Goal: Check status

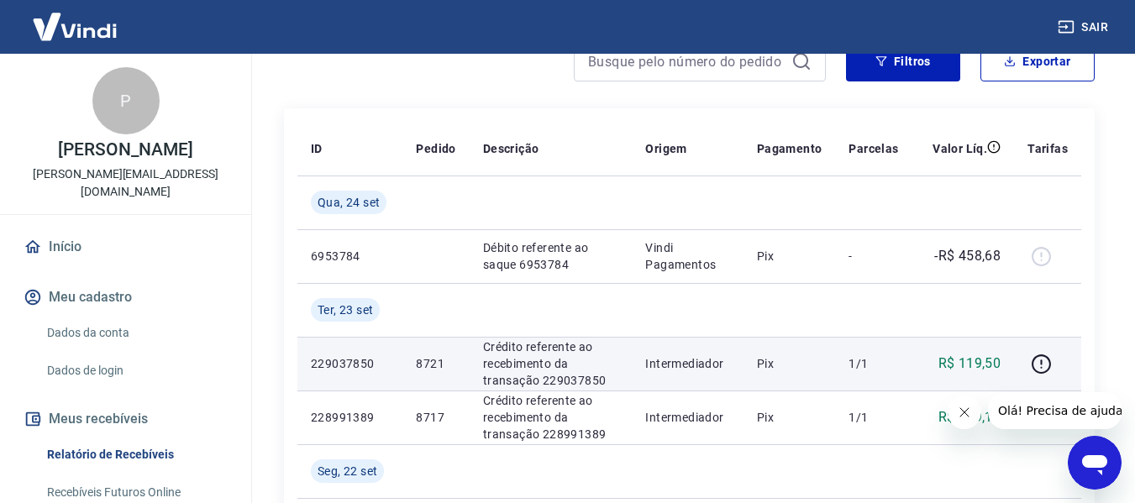
scroll to position [252, 0]
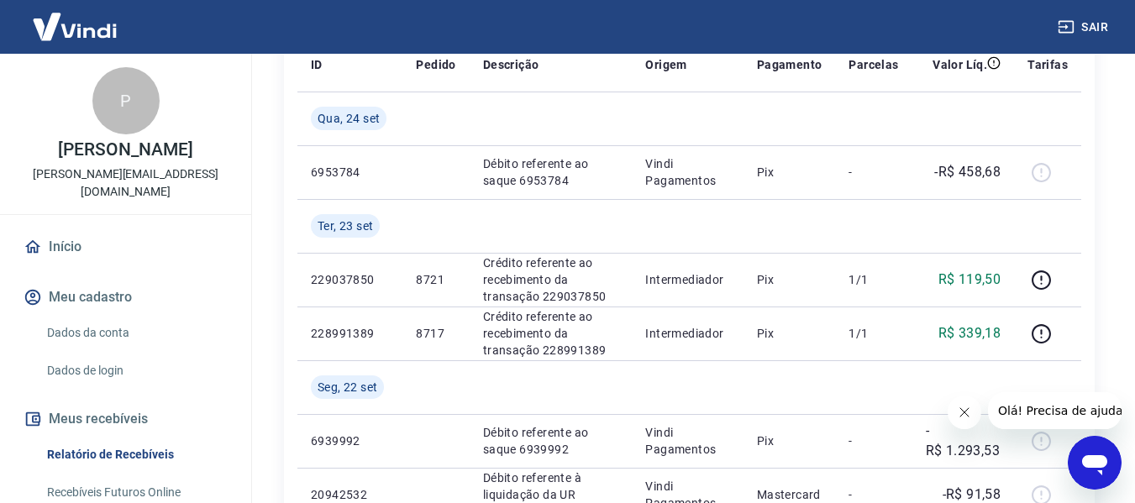
click at [972, 420] on button "Fechar mensagem da empresa" at bounding box center [964, 413] width 34 height 34
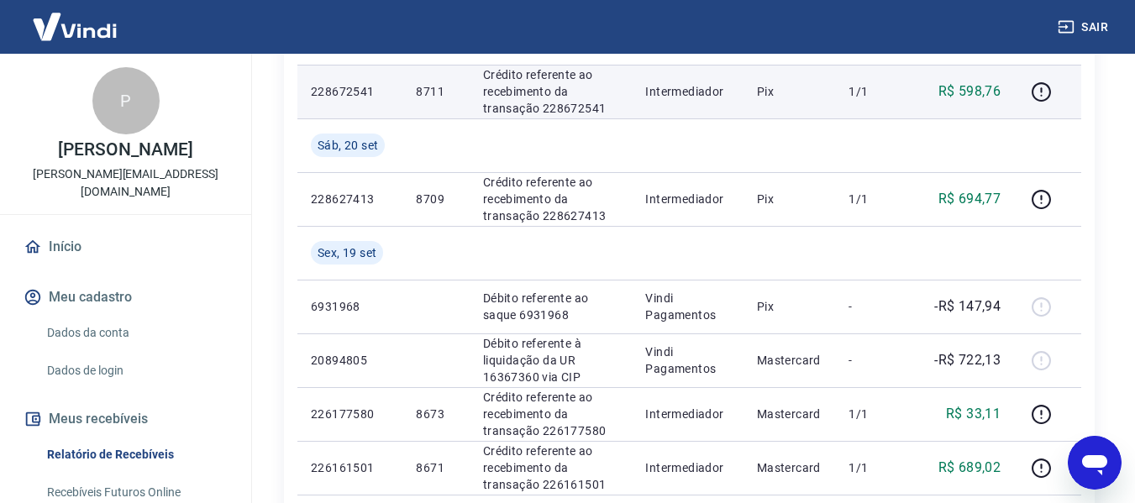
scroll to position [840, 0]
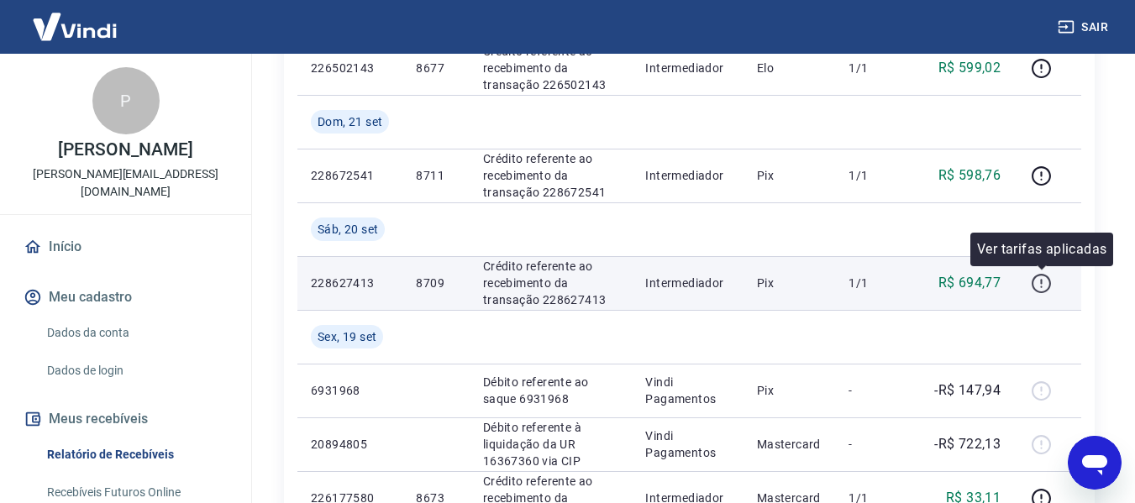
click at [1042, 287] on icon "button" at bounding box center [1041, 287] width 2 height 2
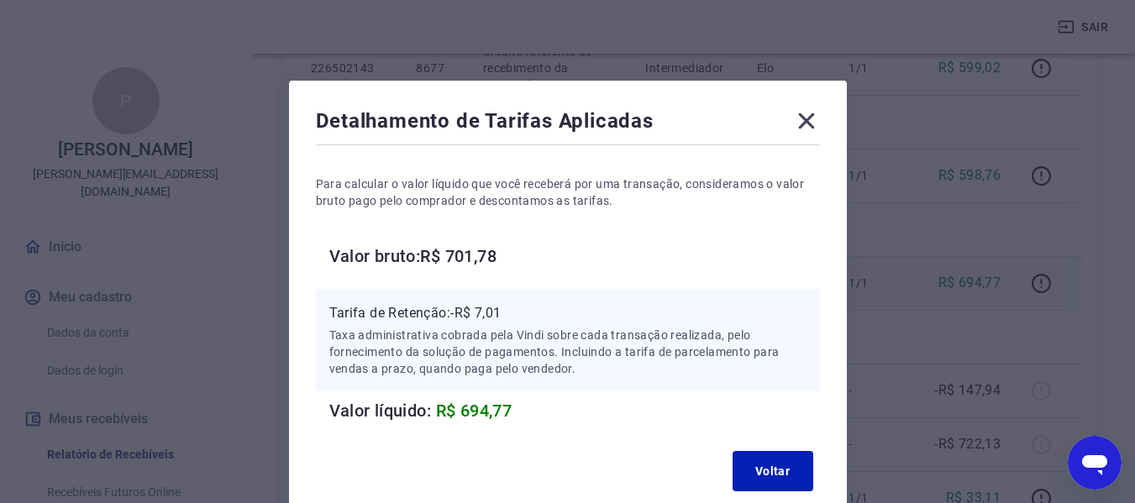
click at [808, 124] on icon at bounding box center [806, 121] width 16 height 16
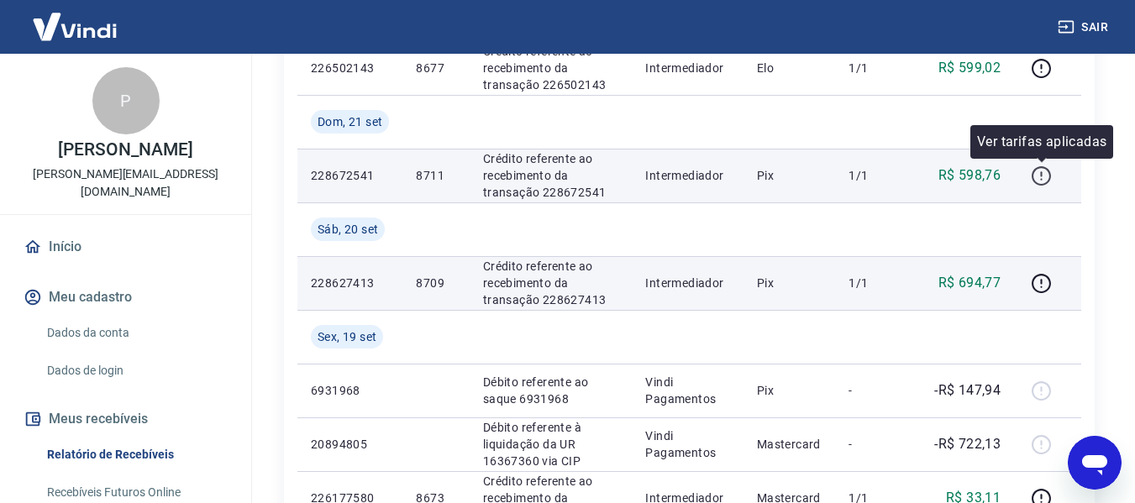
click at [1035, 176] on icon "button" at bounding box center [1041, 176] width 21 height 21
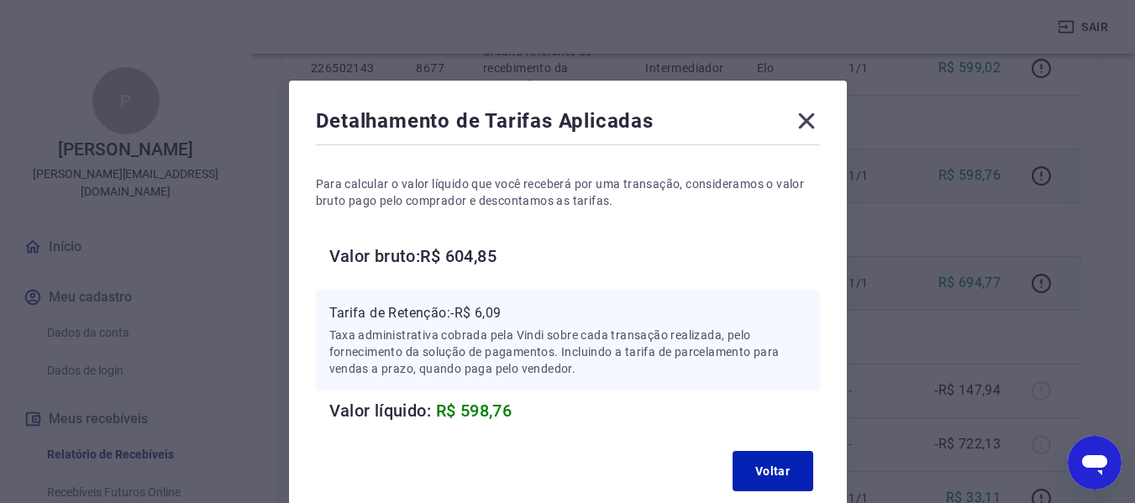
click at [806, 119] on icon at bounding box center [806, 121] width 27 height 27
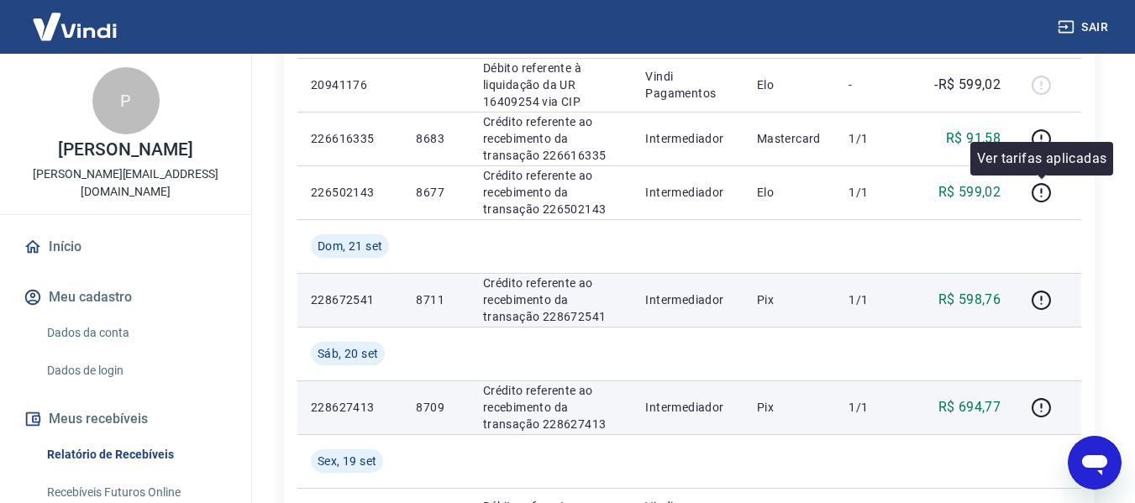
scroll to position [756, 0]
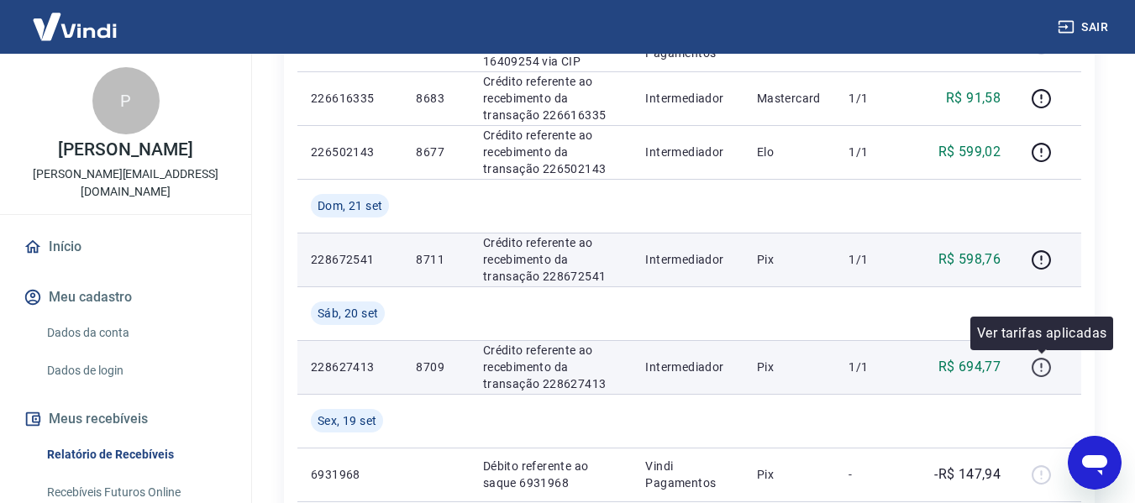
click at [1039, 371] on icon "button" at bounding box center [1041, 367] width 21 height 21
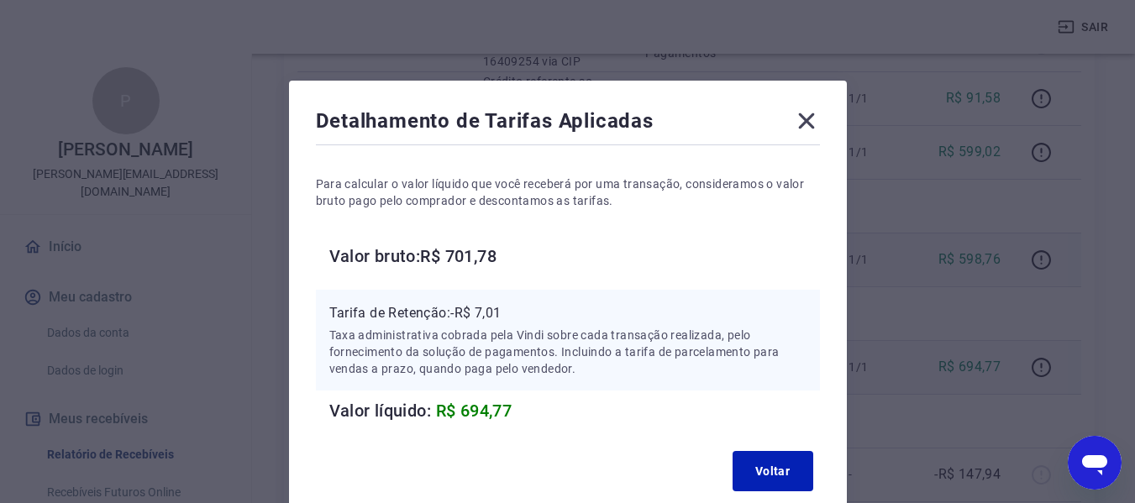
click at [806, 119] on icon at bounding box center [806, 121] width 27 height 27
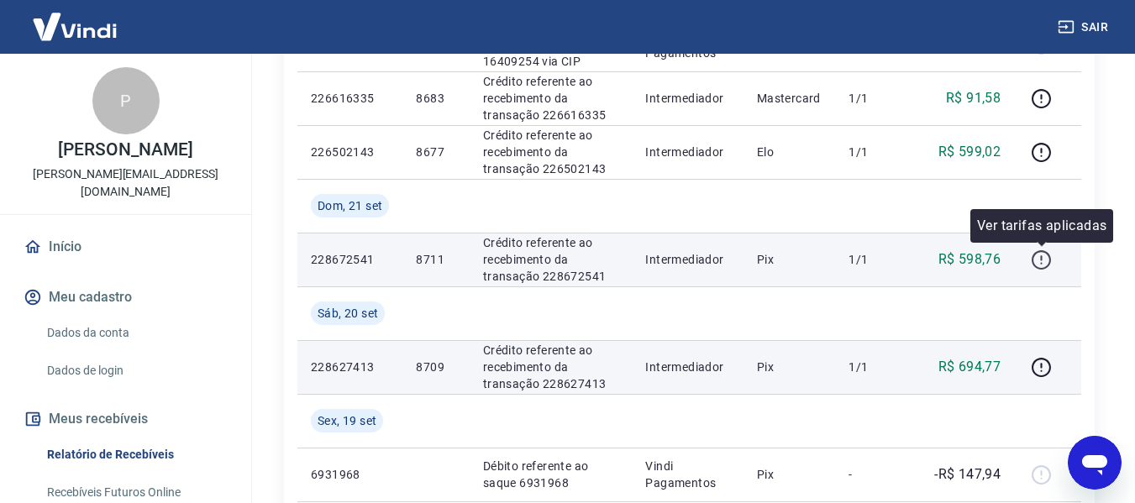
click at [1037, 260] on icon "button" at bounding box center [1041, 260] width 21 height 21
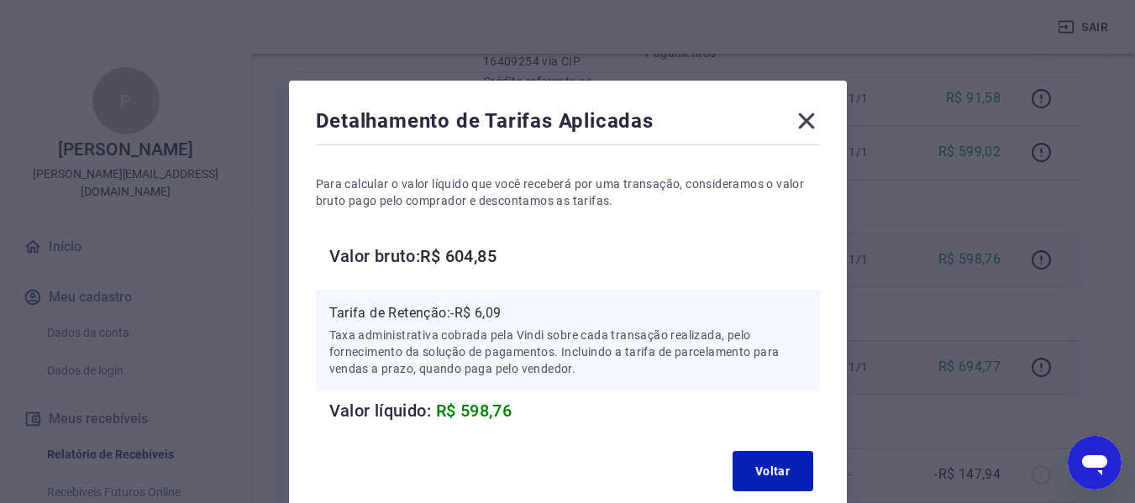
click at [805, 119] on icon at bounding box center [806, 121] width 16 height 16
